Goal: Task Accomplishment & Management: Manage account settings

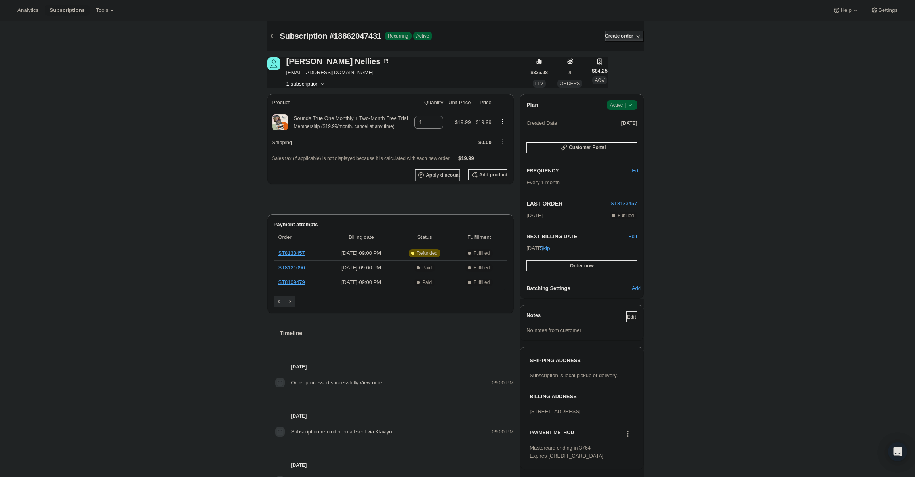
click at [626, 105] on span "|" at bounding box center [624, 105] width 1 height 6
click at [628, 134] on span "Cancel subscription" at bounding box center [624, 134] width 45 height 6
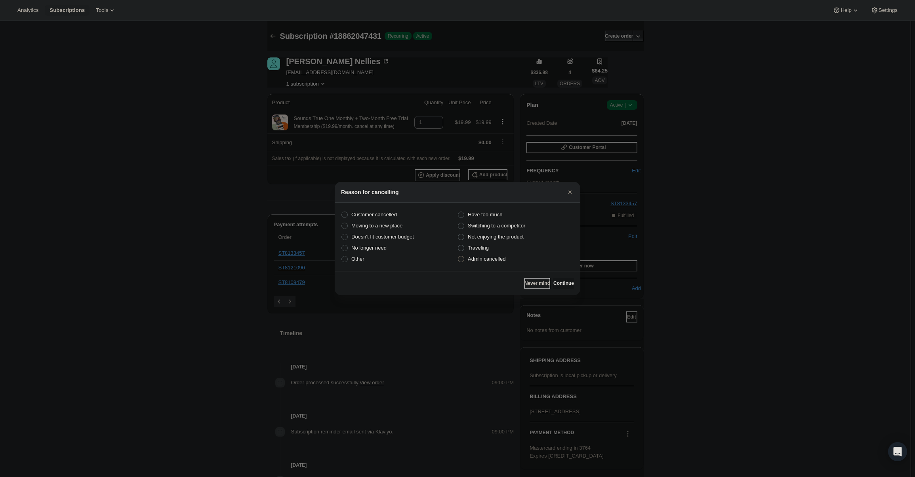
click at [492, 261] on span "Admin cancelled" at bounding box center [487, 259] width 38 height 6
click at [458, 256] on input "Admin cancelled" at bounding box center [458, 256] width 0 height 0
radio input "true"
click at [557, 278] on button "Continue" at bounding box center [563, 283] width 21 height 11
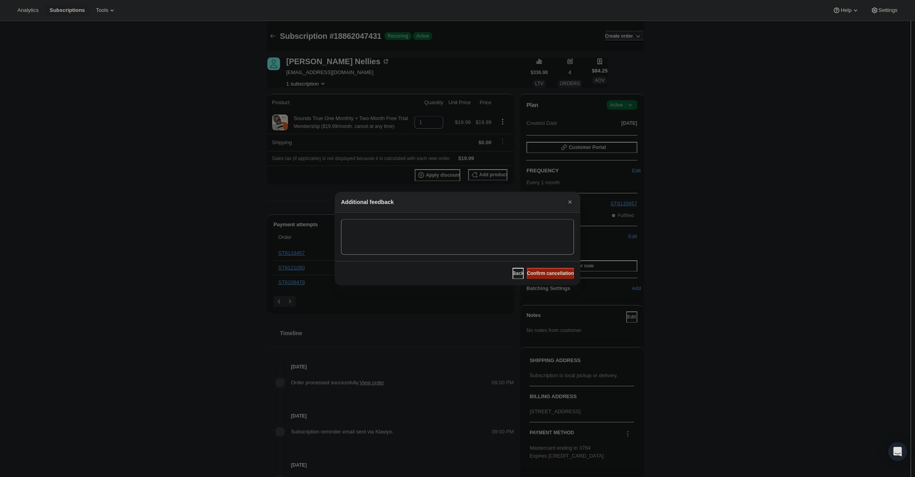
click at [554, 270] on span "Confirm cancellation" at bounding box center [550, 273] width 47 height 6
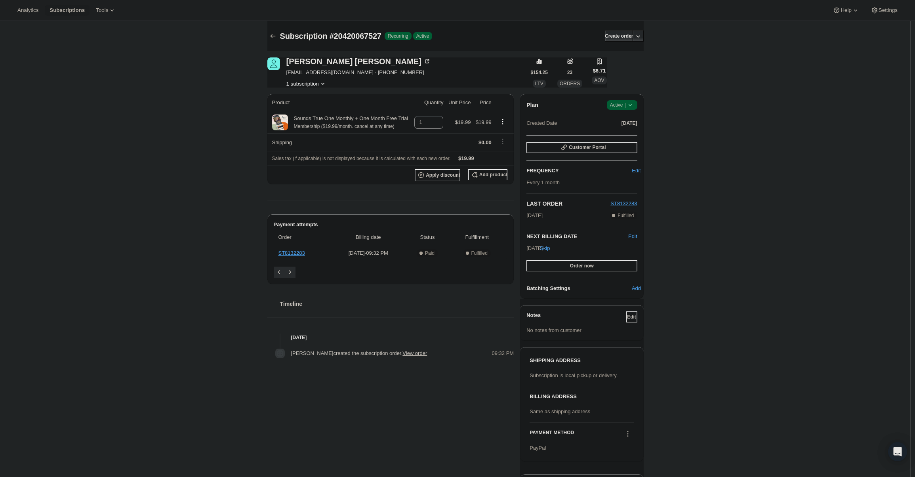
click at [625, 108] on span "Active |" at bounding box center [622, 105] width 24 height 8
click at [618, 140] on button "Cancel subscription" at bounding box center [623, 133] width 49 height 13
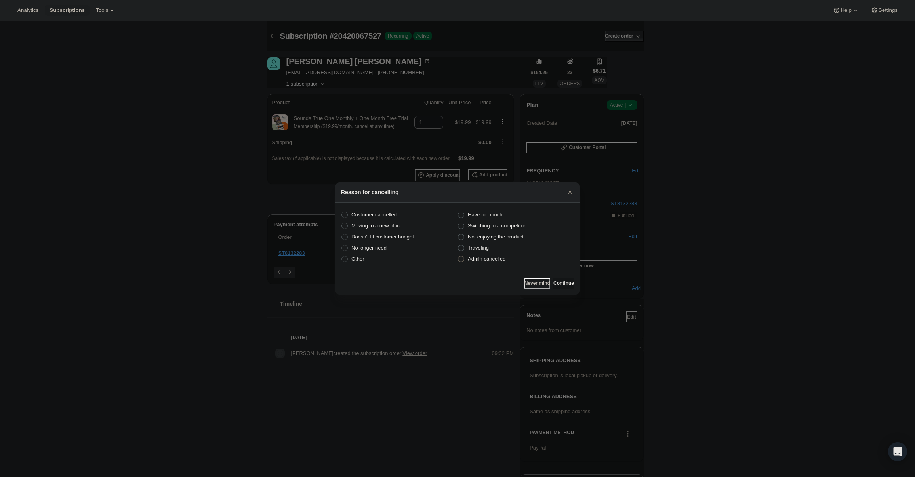
click at [500, 258] on span "Admin cancelled" at bounding box center [487, 259] width 38 height 6
click at [458, 256] on input "Admin cancelled" at bounding box center [458, 256] width 0 height 0
radio input "true"
click at [564, 283] on span "Continue" at bounding box center [563, 283] width 21 height 6
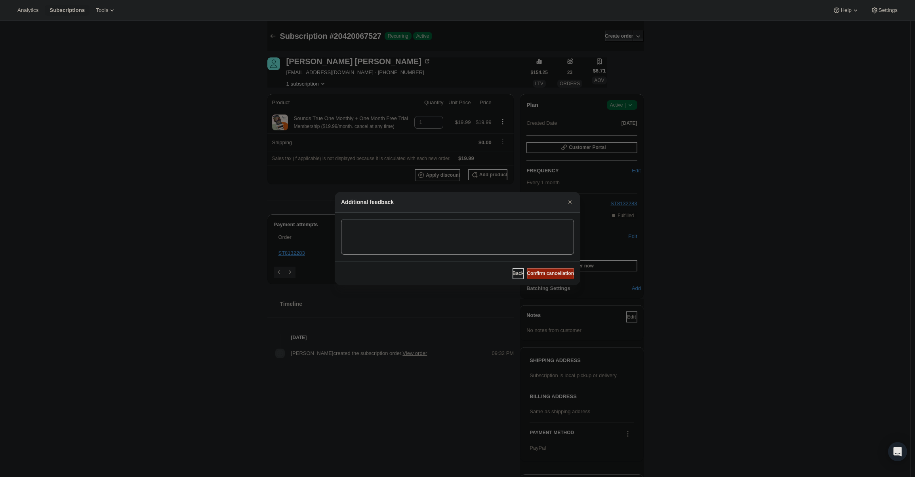
click at [557, 276] on span "Confirm cancellation" at bounding box center [550, 273] width 47 height 6
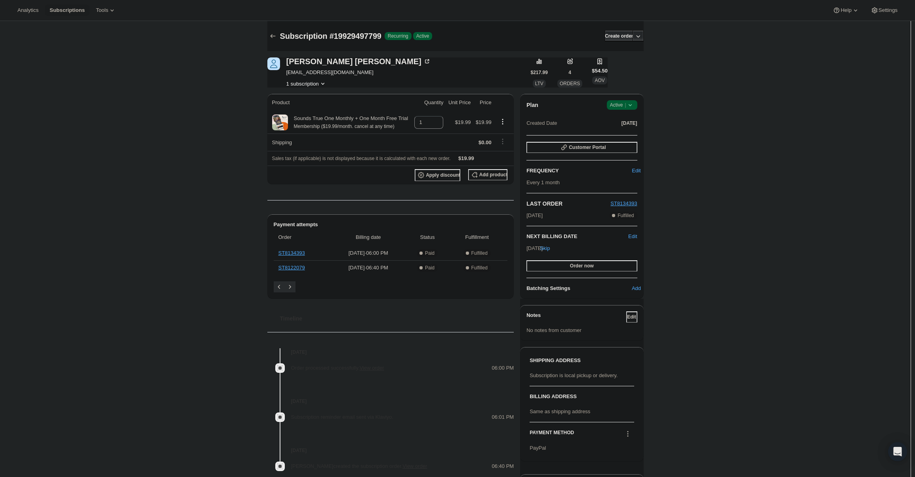
click at [634, 104] on icon at bounding box center [630, 105] width 8 height 8
click at [630, 132] on span "Cancel subscription" at bounding box center [624, 134] width 45 height 6
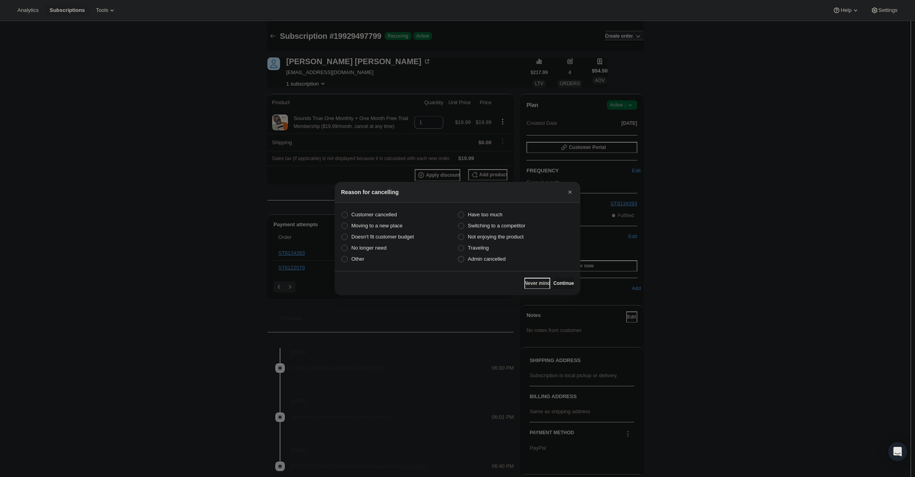
click at [504, 259] on span "Admin cancelled" at bounding box center [487, 259] width 38 height 6
click at [458, 256] on input "Admin cancelled" at bounding box center [458, 256] width 0 height 0
radio input "true"
click at [552, 276] on div "Never mind Continue" at bounding box center [457, 283] width 245 height 24
click at [554, 278] on button "Continue" at bounding box center [563, 283] width 21 height 11
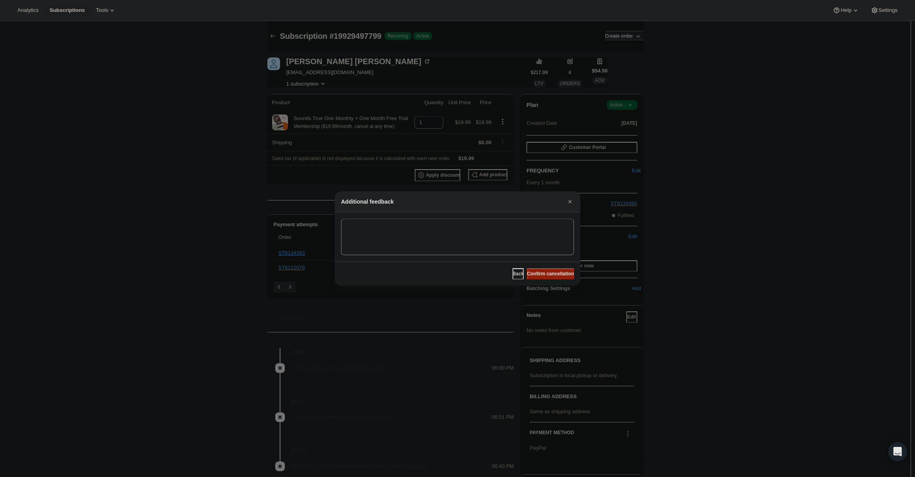
click at [551, 270] on button "Confirm cancellation" at bounding box center [550, 273] width 47 height 11
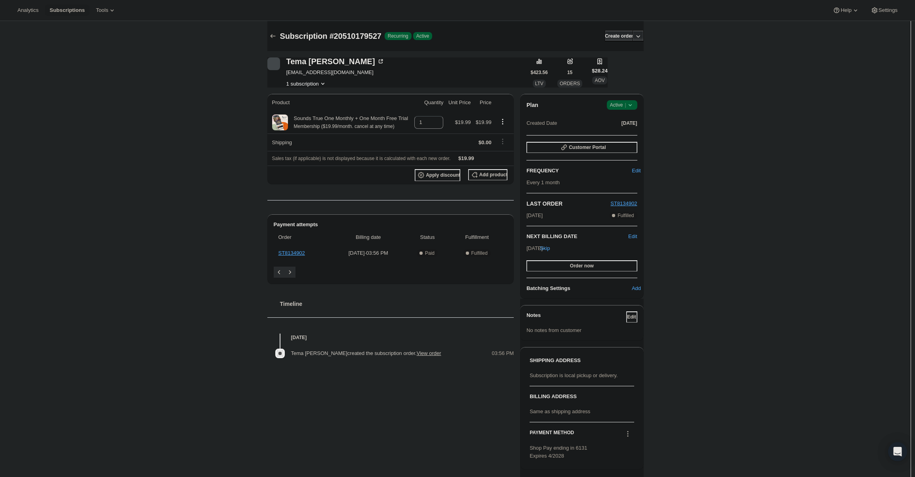
click at [628, 99] on div "Plan Success Active | Created Date Sep 29, 2025 Customer Portal FREQUENCY Edit …" at bounding box center [581, 196] width 123 height 205
click at [628, 104] on icon at bounding box center [630, 105] width 8 height 8
click at [628, 129] on button "Cancel subscription" at bounding box center [623, 133] width 49 height 13
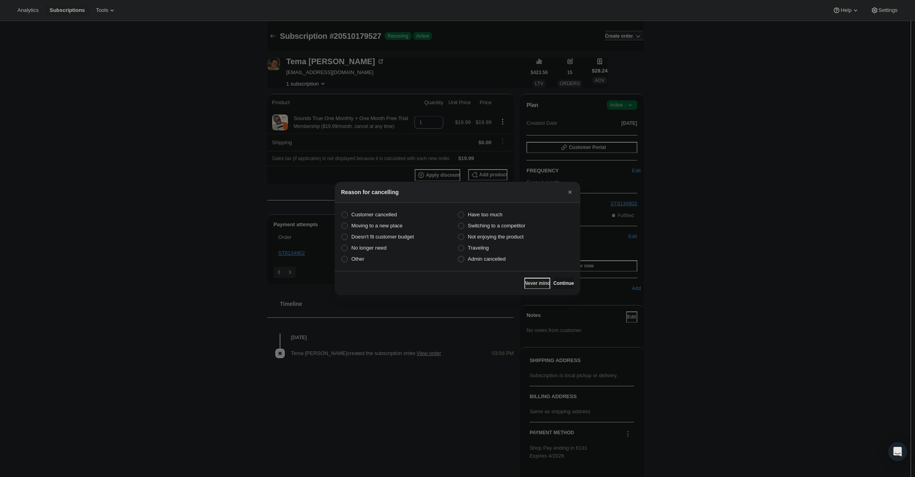
click at [504, 261] on span "Admin cancelled" at bounding box center [487, 259] width 38 height 6
click at [458, 256] on input "Admin cancelled" at bounding box center [458, 256] width 0 height 0
radio input "true"
click at [559, 283] on span "Continue" at bounding box center [563, 283] width 21 height 6
click at [556, 278] on button "Continue" at bounding box center [563, 283] width 21 height 11
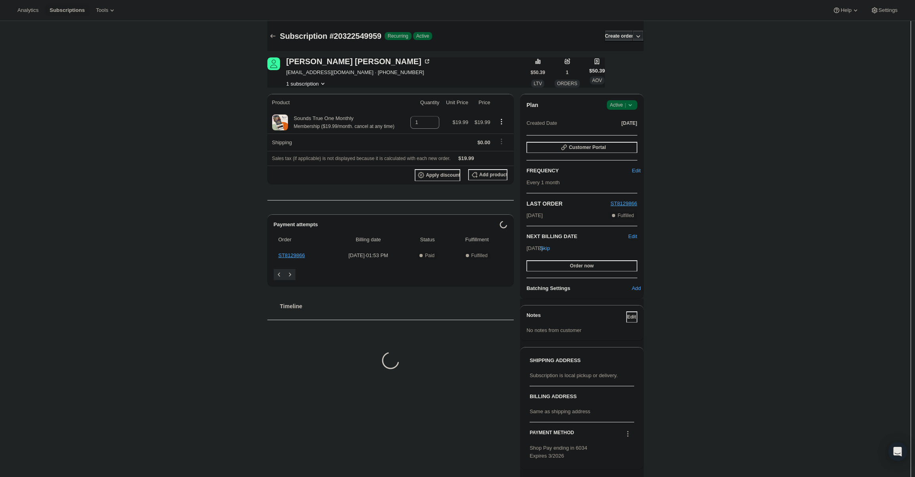
click at [628, 105] on icon at bounding box center [630, 105] width 8 height 8
click at [626, 139] on div "Pause subscription Cancel subscription" at bounding box center [624, 127] width 54 height 31
click at [626, 135] on span "Cancel subscription" at bounding box center [624, 134] width 45 height 6
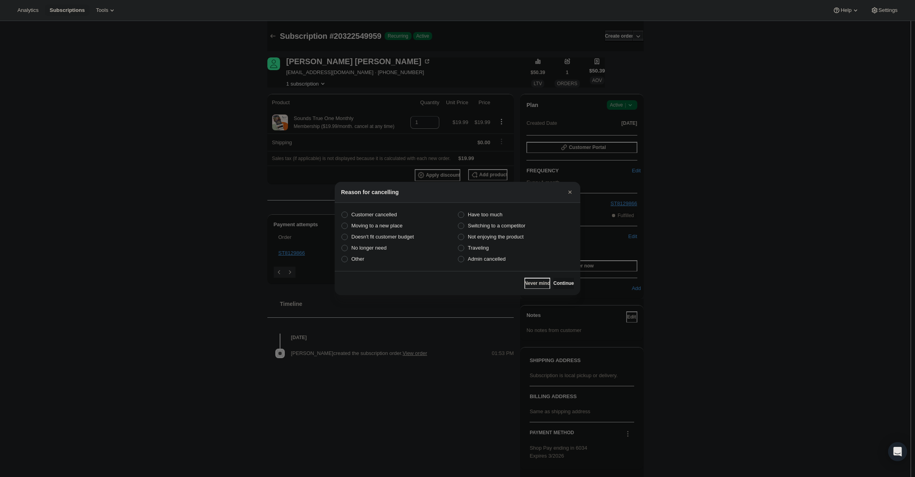
click at [521, 264] on section "Customer cancelled Have too much Moving to a new place Switching to a competito…" at bounding box center [457, 237] width 245 height 68
click at [509, 259] on label "Admin cancelled" at bounding box center [515, 258] width 116 height 11
click at [458, 256] on input "Admin cancelled" at bounding box center [458, 256] width 0 height 0
radio input "true"
click at [553, 283] on span "Continue" at bounding box center [563, 283] width 21 height 6
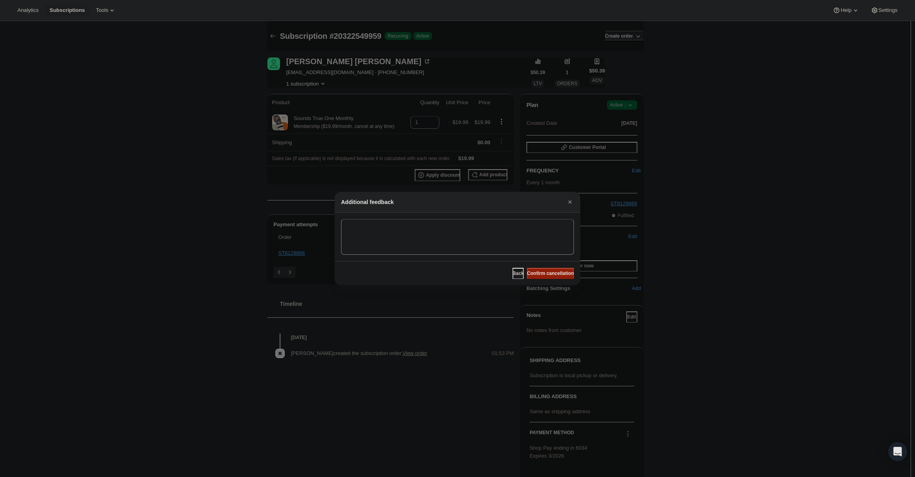
click at [556, 274] on span "Confirm cancellation" at bounding box center [550, 273] width 47 height 6
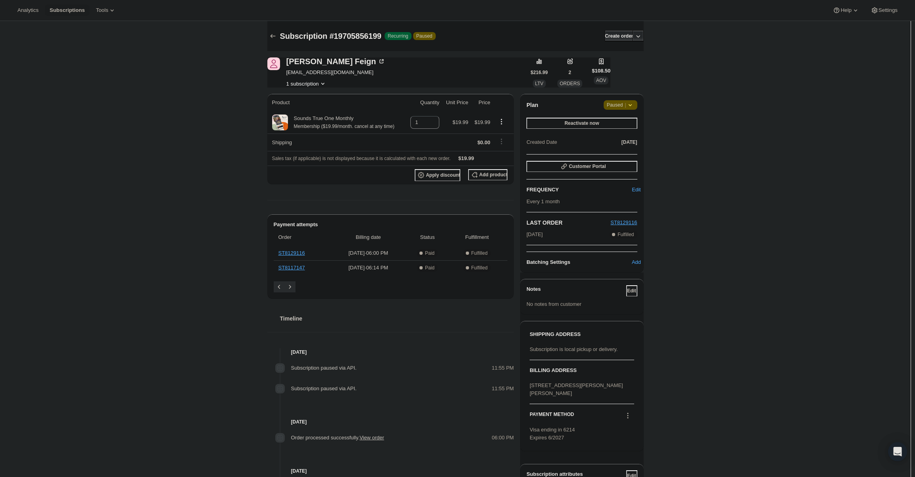
click at [613, 109] on span "Attention Paused |" at bounding box center [620, 105] width 34 height 10
click at [624, 122] on span "Cancel subscription" at bounding box center [623, 121] width 45 height 6
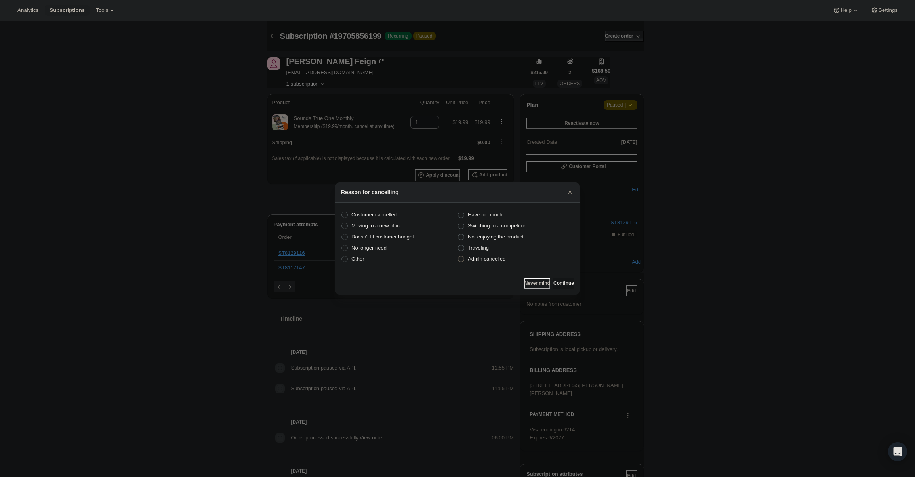
click at [476, 256] on span "Admin cancelled" at bounding box center [487, 259] width 38 height 6
click at [458, 256] on input "Admin cancelled" at bounding box center [458, 256] width 0 height 0
radio input "true"
drag, startPoint x: 551, startPoint y: 280, endPoint x: 554, endPoint y: 272, distance: 7.8
click at [553, 280] on button "Continue" at bounding box center [563, 283] width 21 height 11
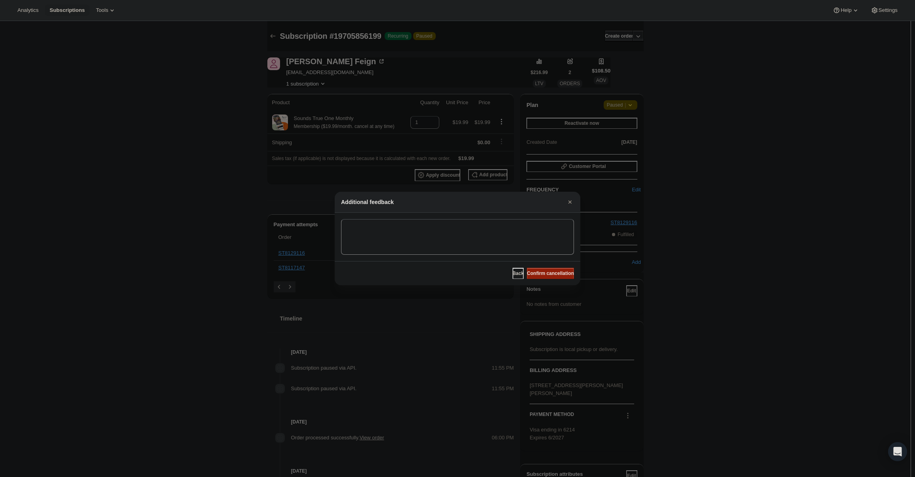
click at [555, 272] on span "Confirm cancellation" at bounding box center [550, 273] width 47 height 6
